Goal: Task Accomplishment & Management: Complete application form

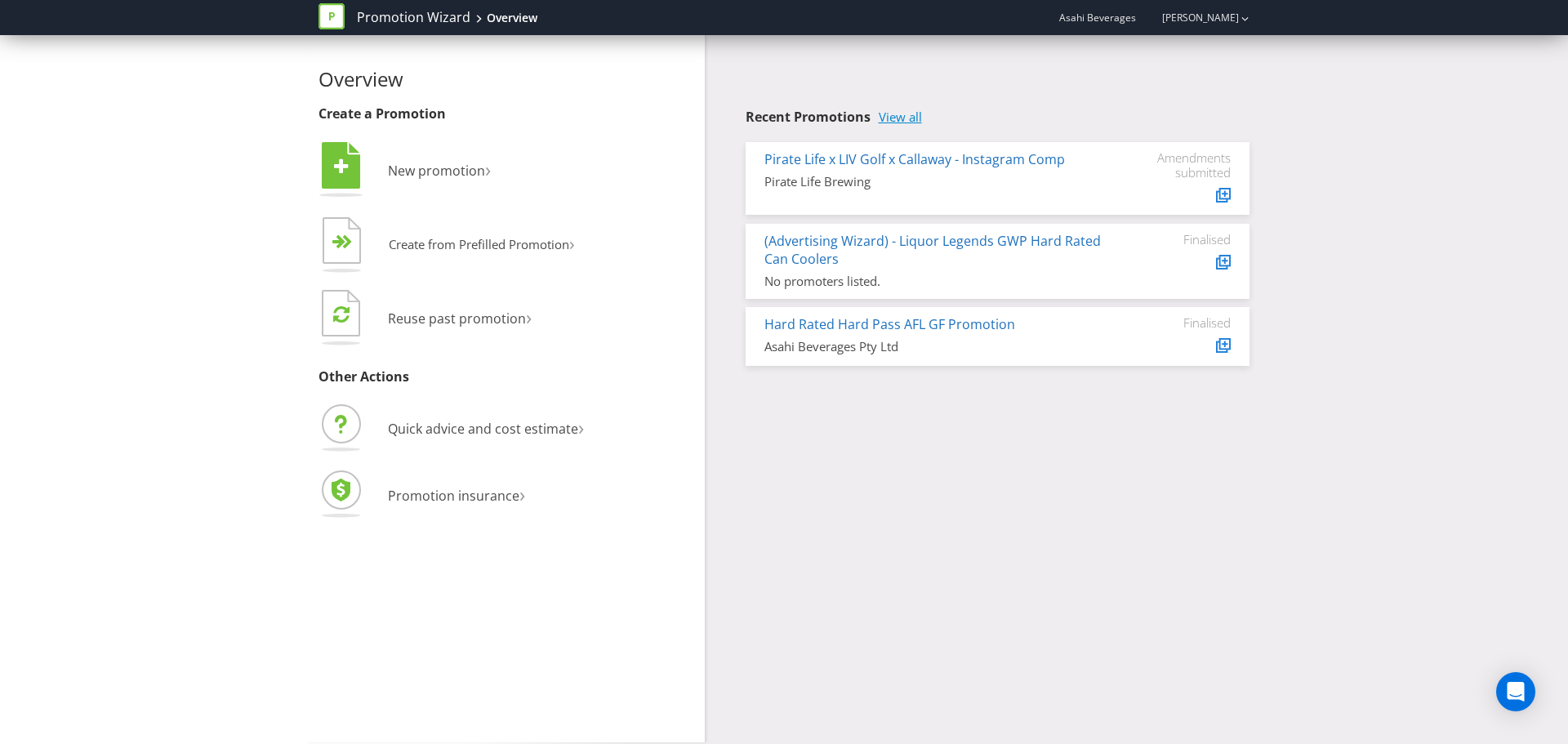
click at [902, 120] on link "View all" at bounding box center [900, 118] width 43 height 14
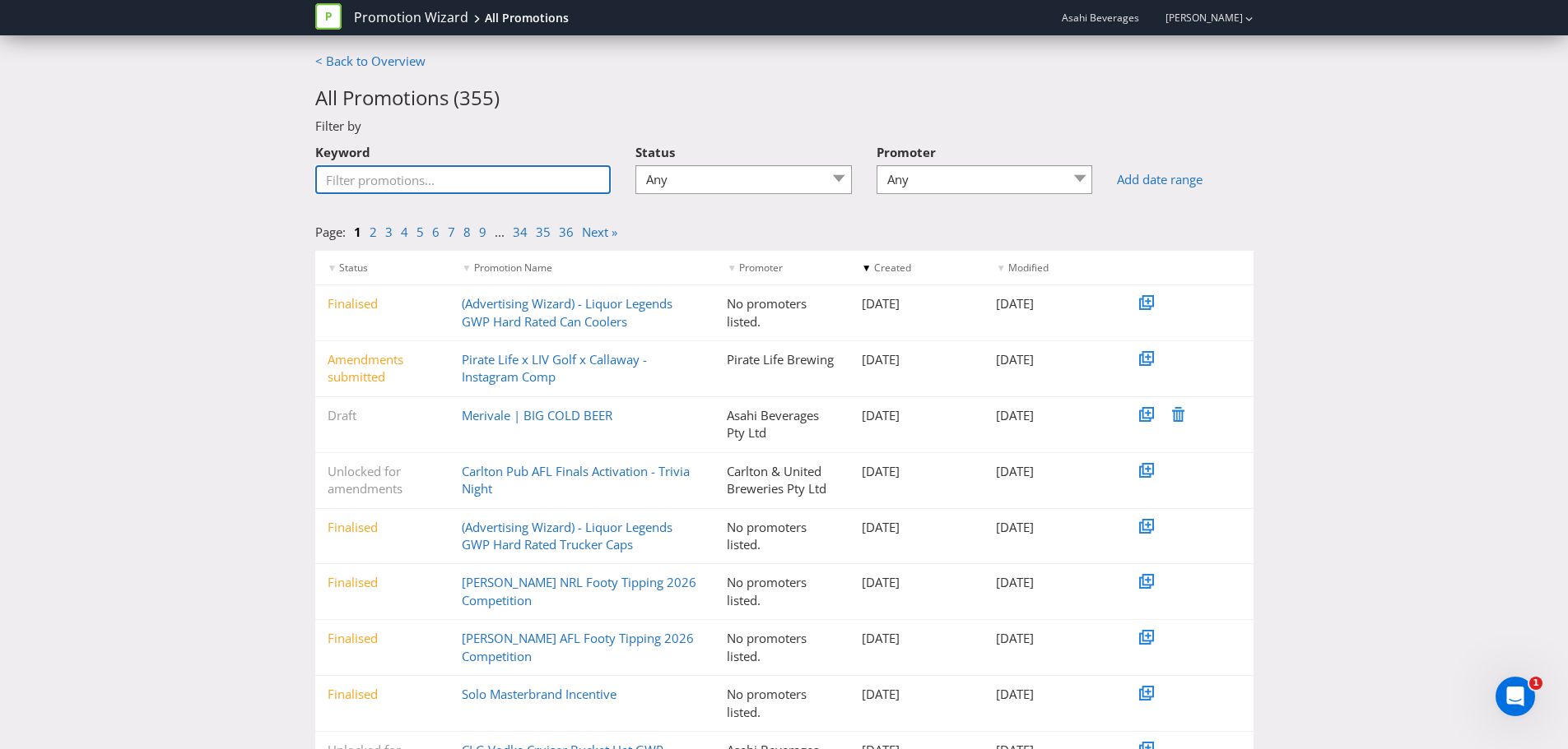
click at [539, 191] on input "Keyword" at bounding box center [463, 179] width 296 height 29
click at [491, 185] on input "T" at bounding box center [463, 179] width 296 height 29
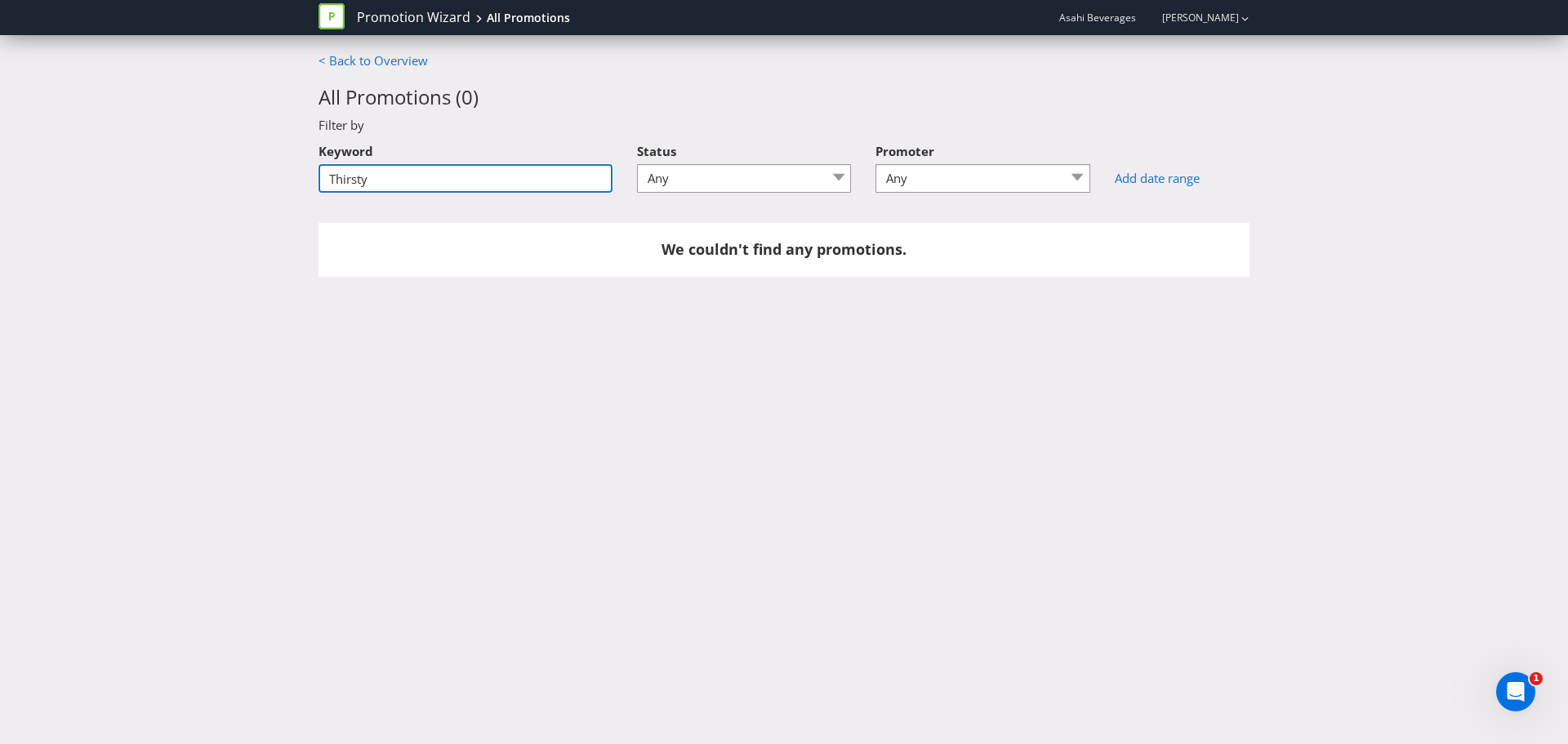
type input "Thirsty"
click at [355, 54] on link "< Back to Overview" at bounding box center [374, 60] width 110 height 16
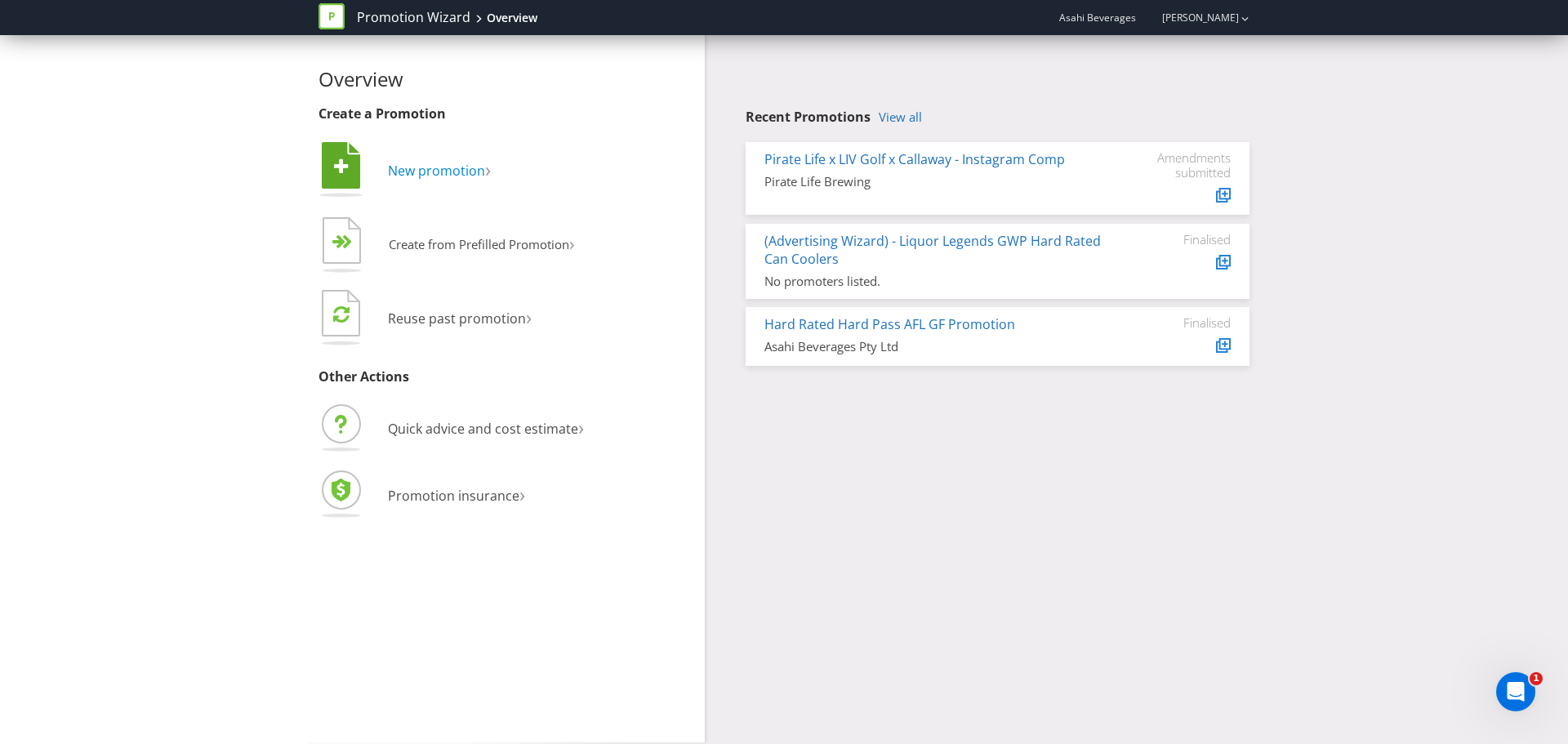
click at [469, 174] on span "New promotion" at bounding box center [436, 171] width 97 height 18
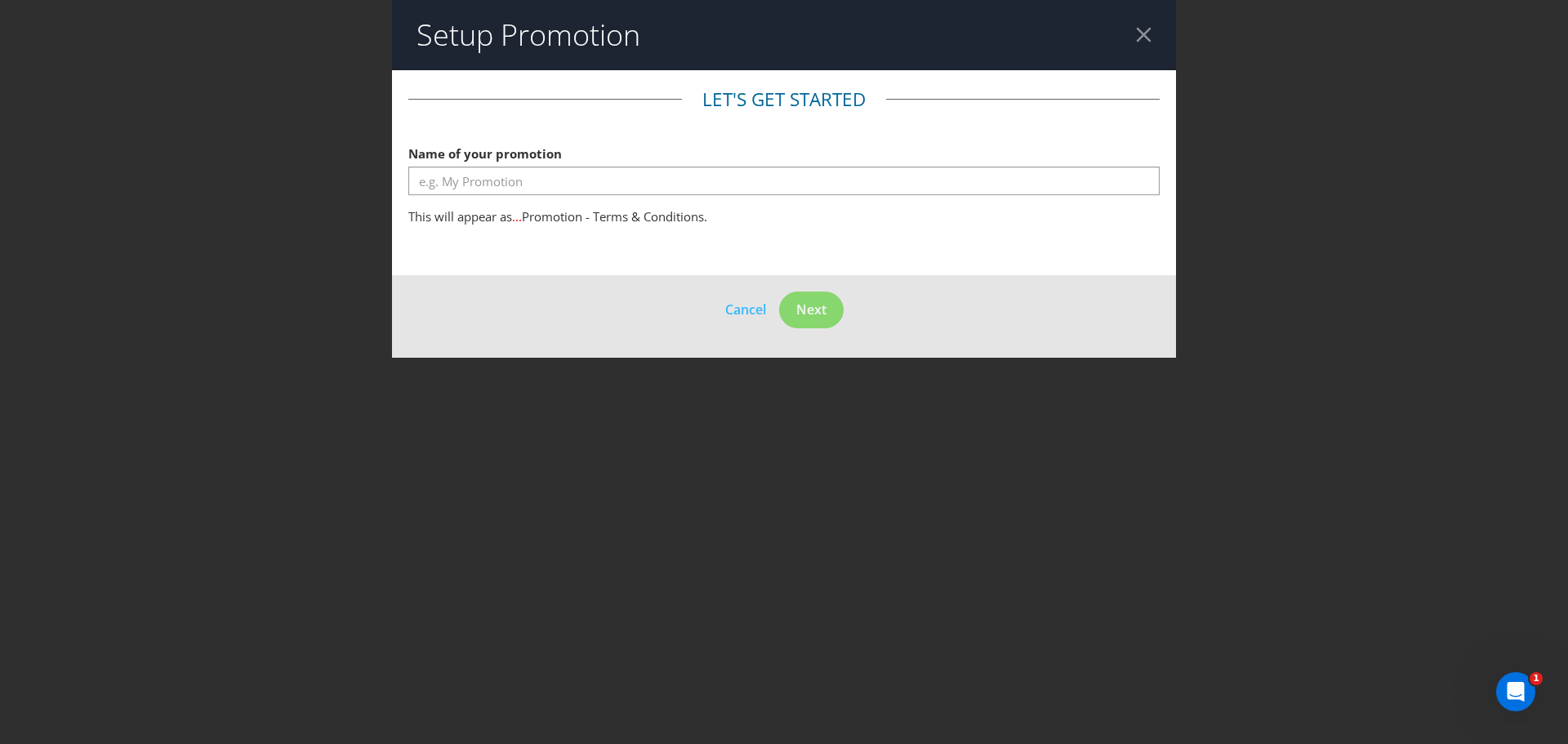
click at [498, 162] on label "Name of your promotion" at bounding box center [486, 150] width 157 height 26
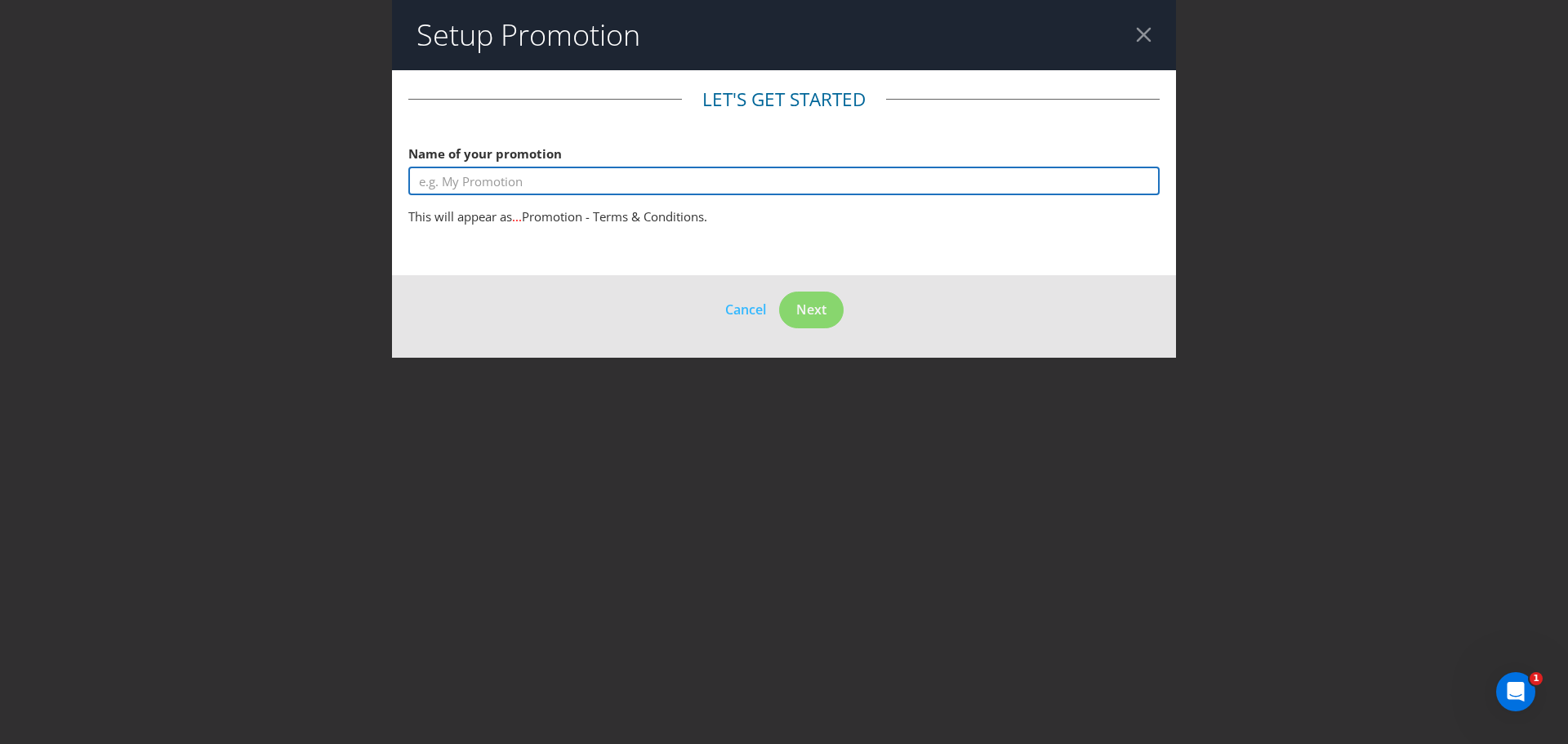
click at [505, 169] on input "text" at bounding box center [784, 181] width 752 height 28
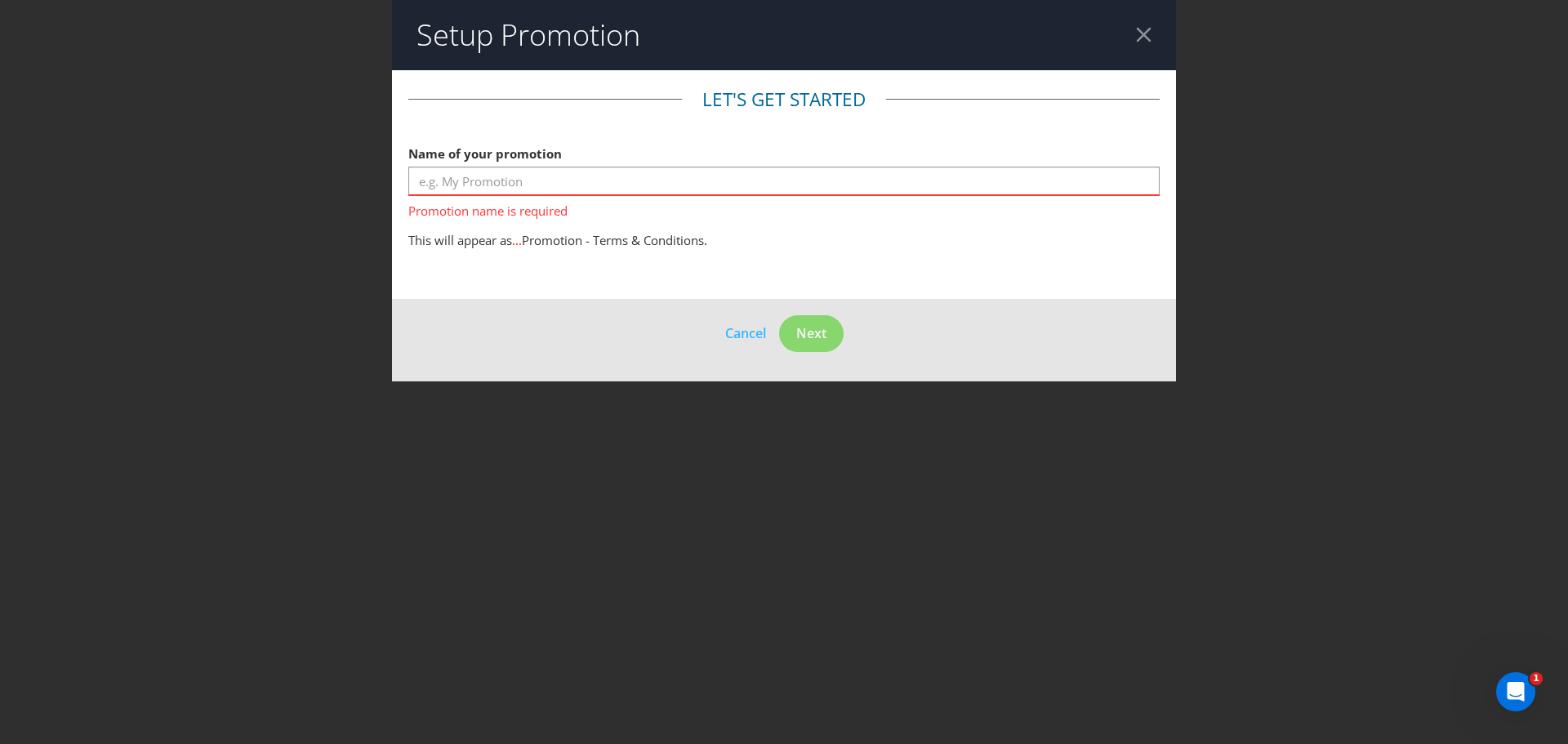
click at [469, 198] on span "Promotion name is required" at bounding box center [784, 207] width 752 height 24
click at [480, 175] on input "text" at bounding box center [784, 181] width 752 height 28
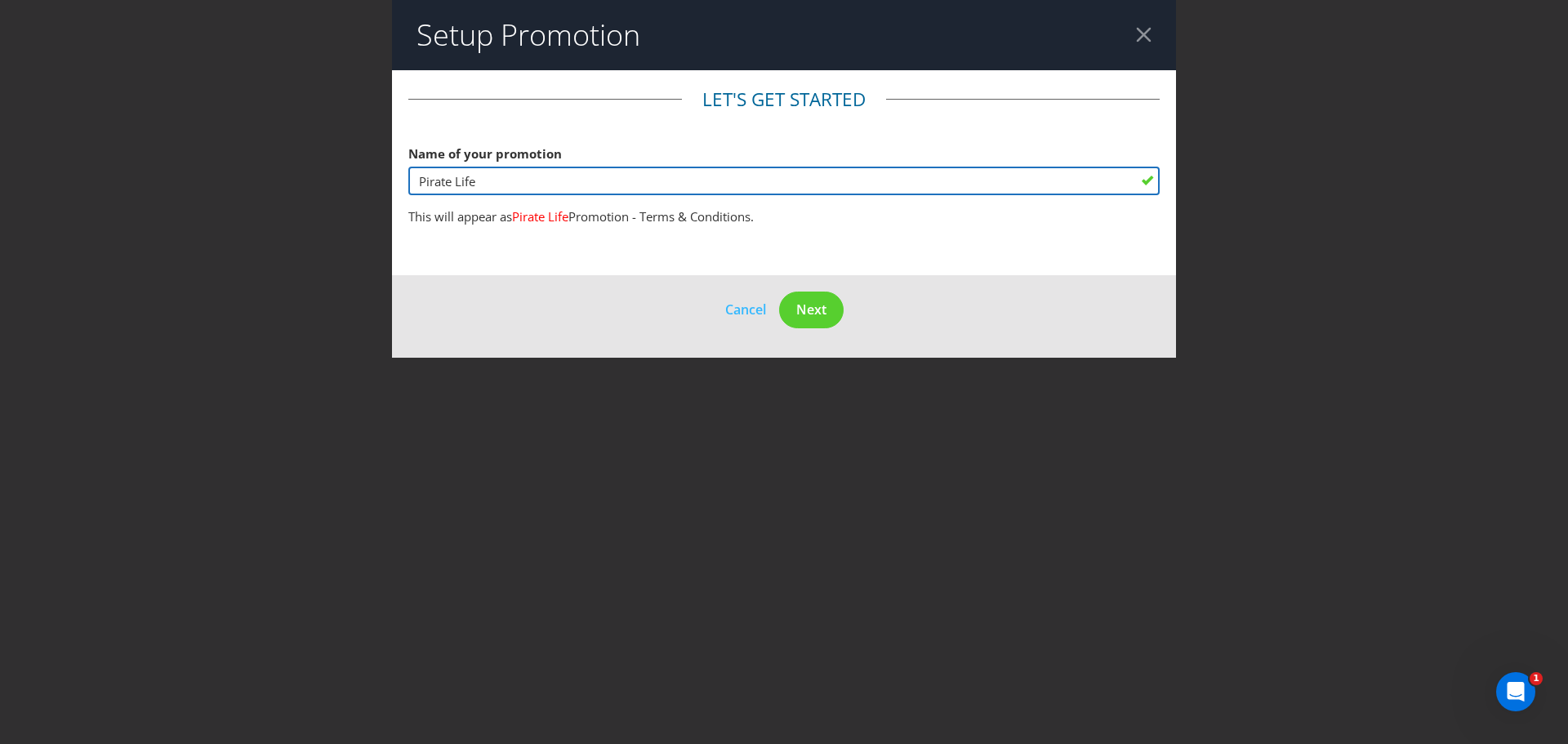
paste input "text"
click at [661, 182] on input "Pirate Life" at bounding box center [784, 181] width 752 height 28
paste input "Thirsty Camel Promotion - Bonus Hat"
click at [476, 185] on input "Pirate Life Thirsty Camel Promotion - Bonus Hat" at bounding box center [784, 181] width 752 height 28
type input "Pirate Life x Thirsty Camel Promotion - Bonus Hat"
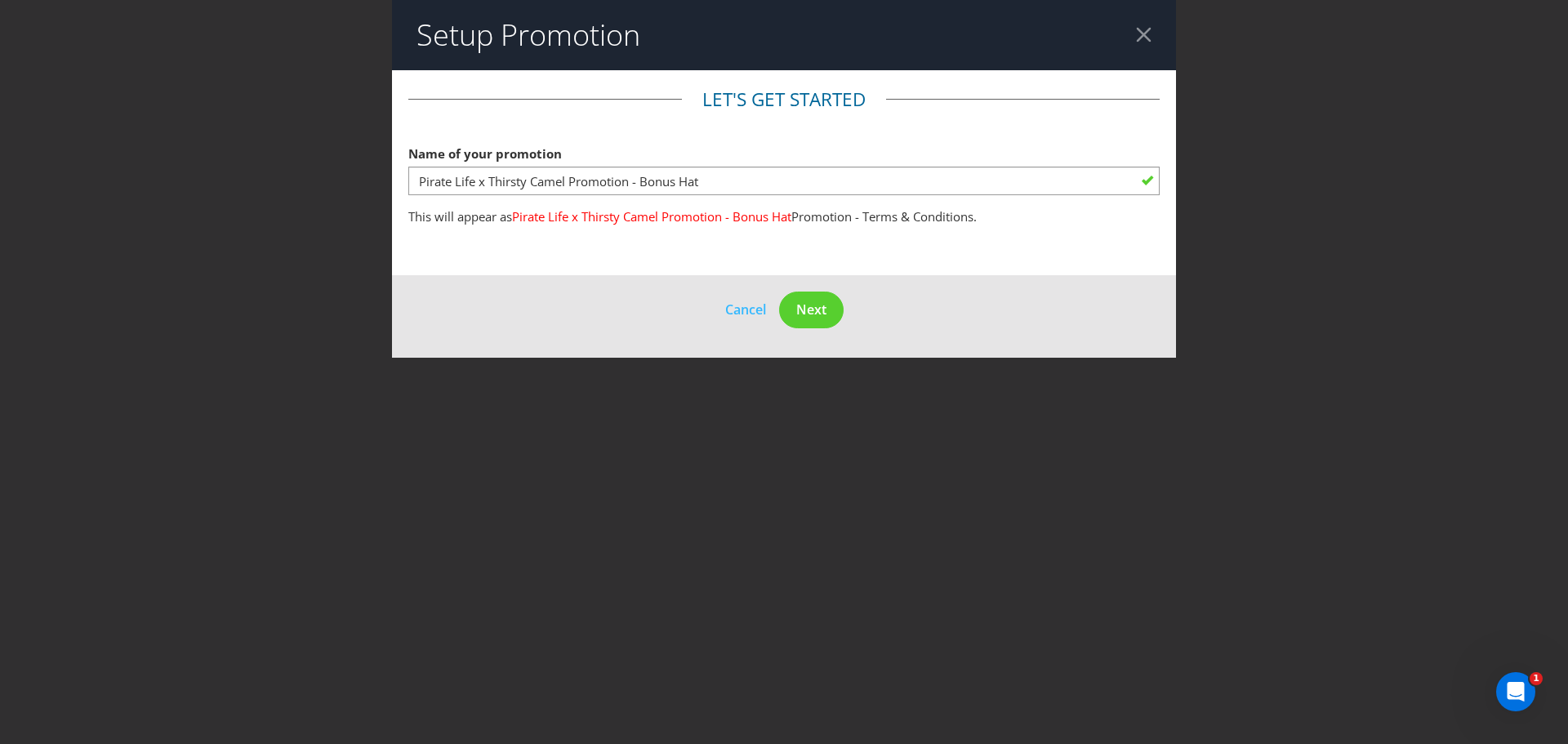
click at [779, 301] on footer "Cancel Next" at bounding box center [784, 316] width 784 height 82
click at [809, 308] on span "Next" at bounding box center [812, 310] width 30 height 18
